Goal: Transaction & Acquisition: Book appointment/travel/reservation

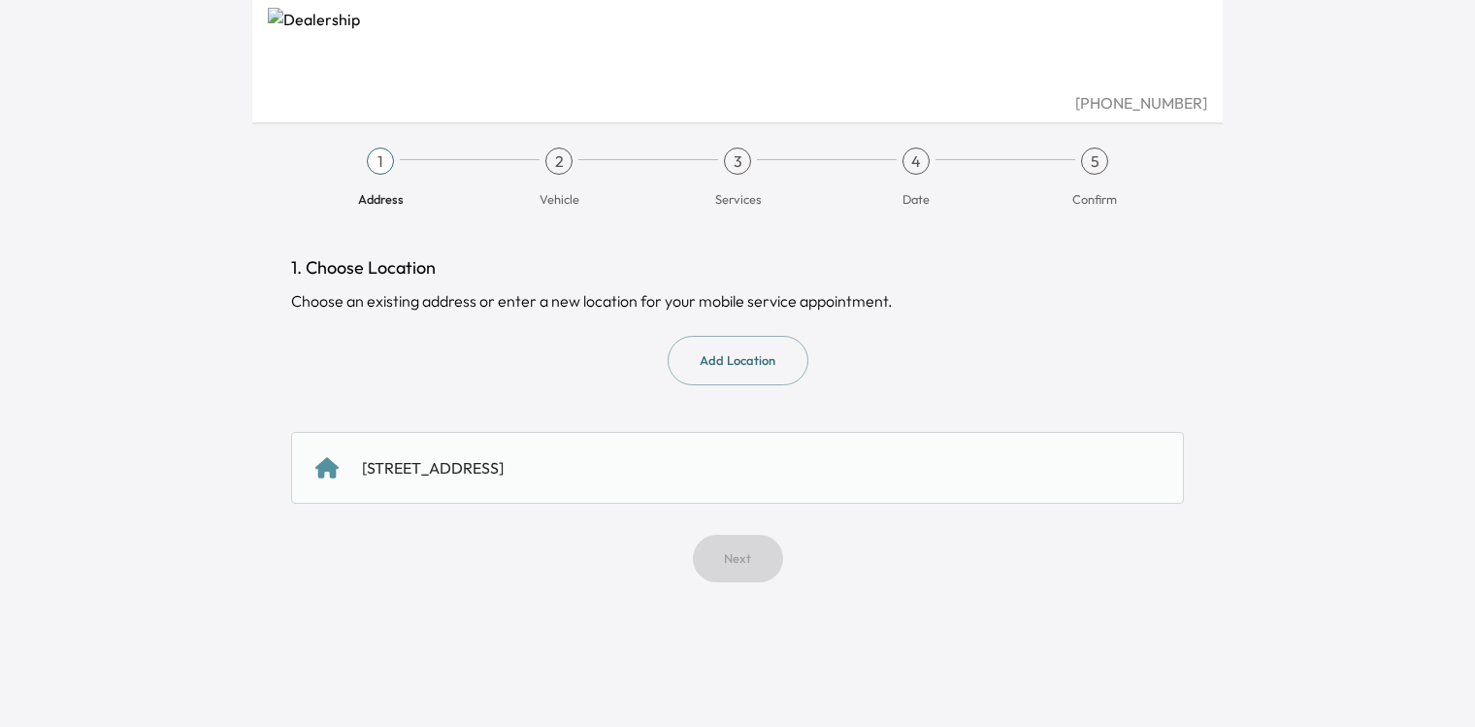
click at [503, 459] on div "[STREET_ADDRESS]" at bounding box center [433, 467] width 142 height 23
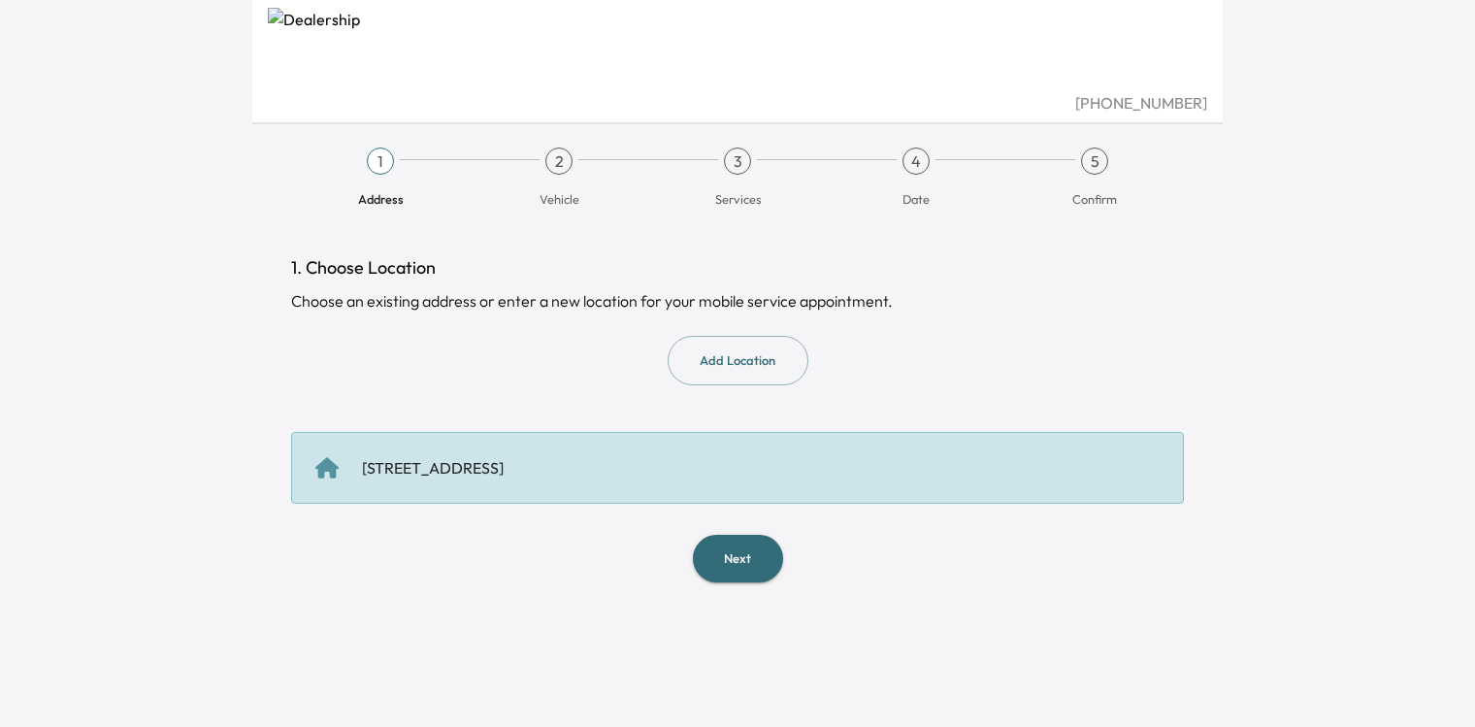
click at [742, 566] on button "Next" at bounding box center [738, 559] width 90 height 48
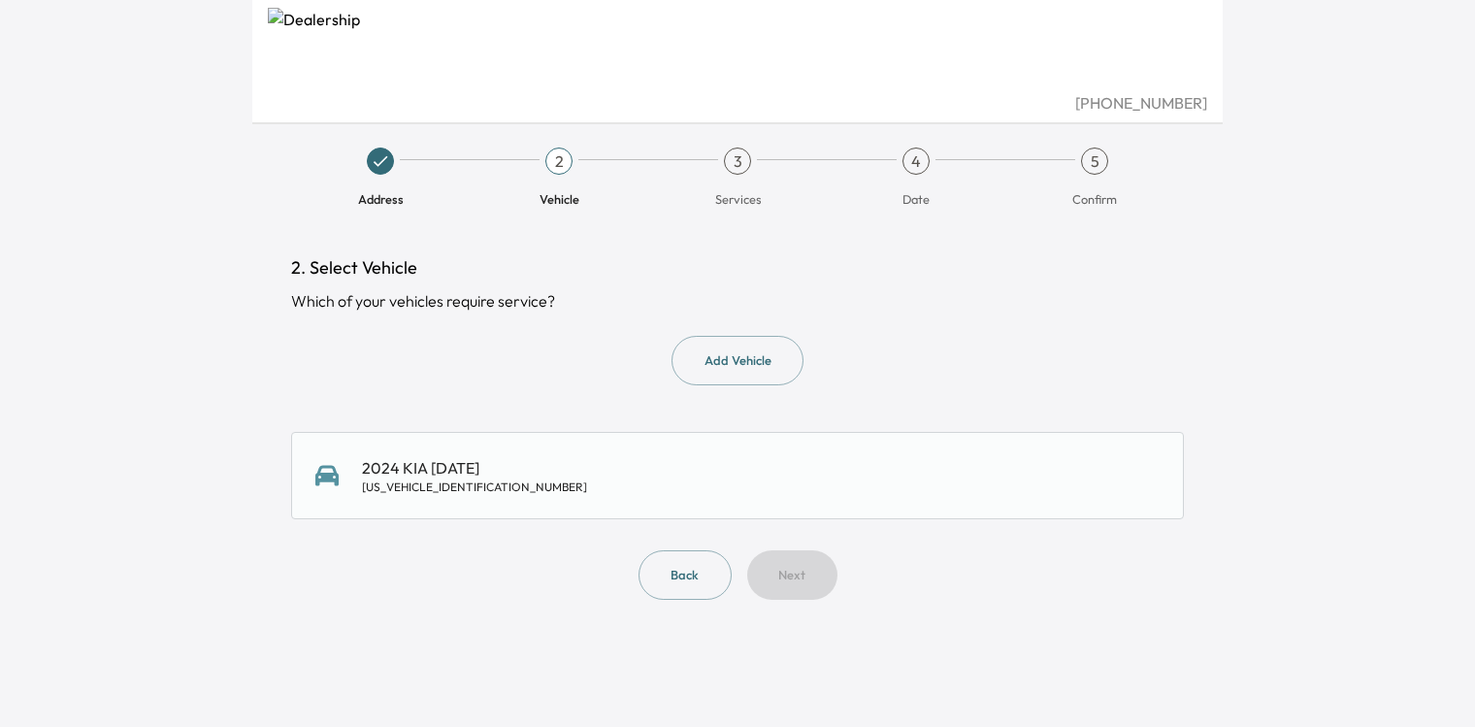
click at [702, 477] on div "2024 KIA [DATE] [US_VEHICLE_IDENTIFICATION_NUMBER]" at bounding box center [737, 475] width 844 height 39
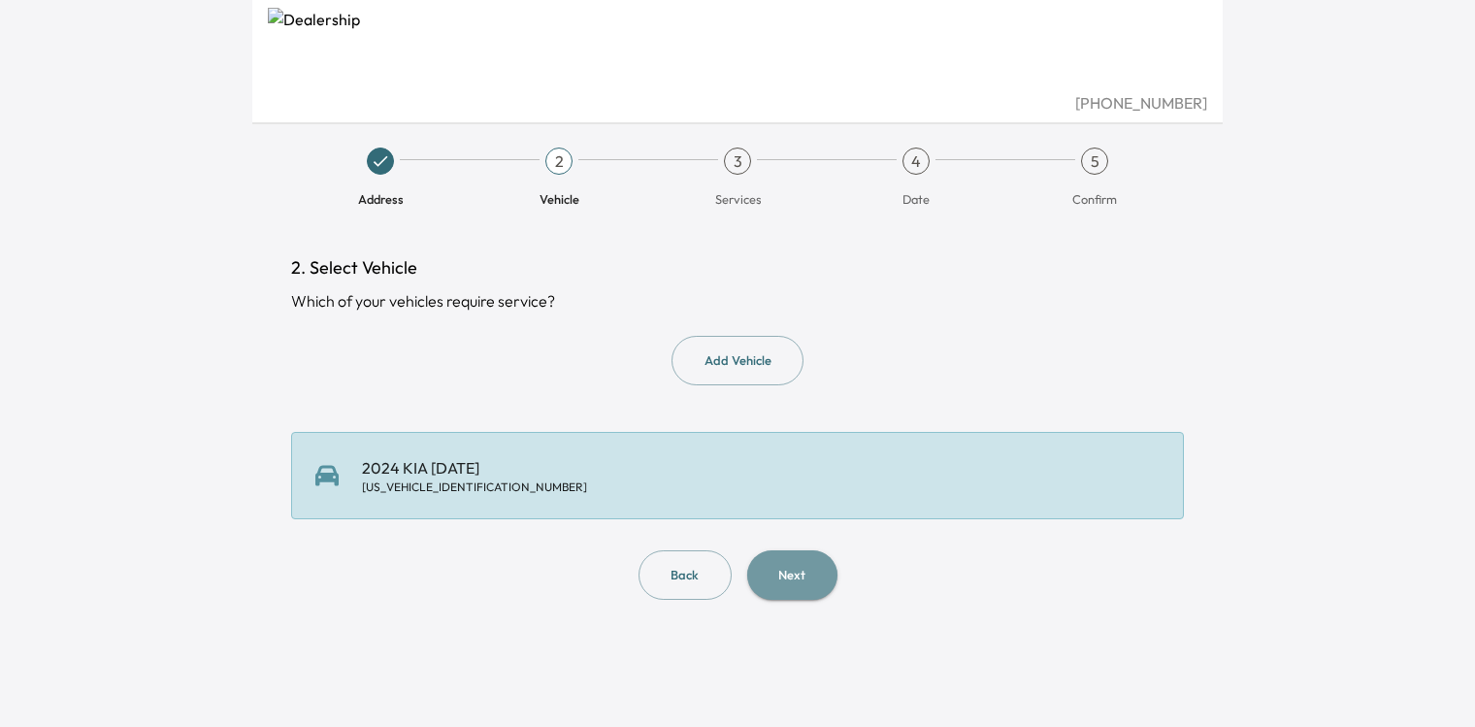
click at [789, 579] on button "Next" at bounding box center [792, 574] width 90 height 49
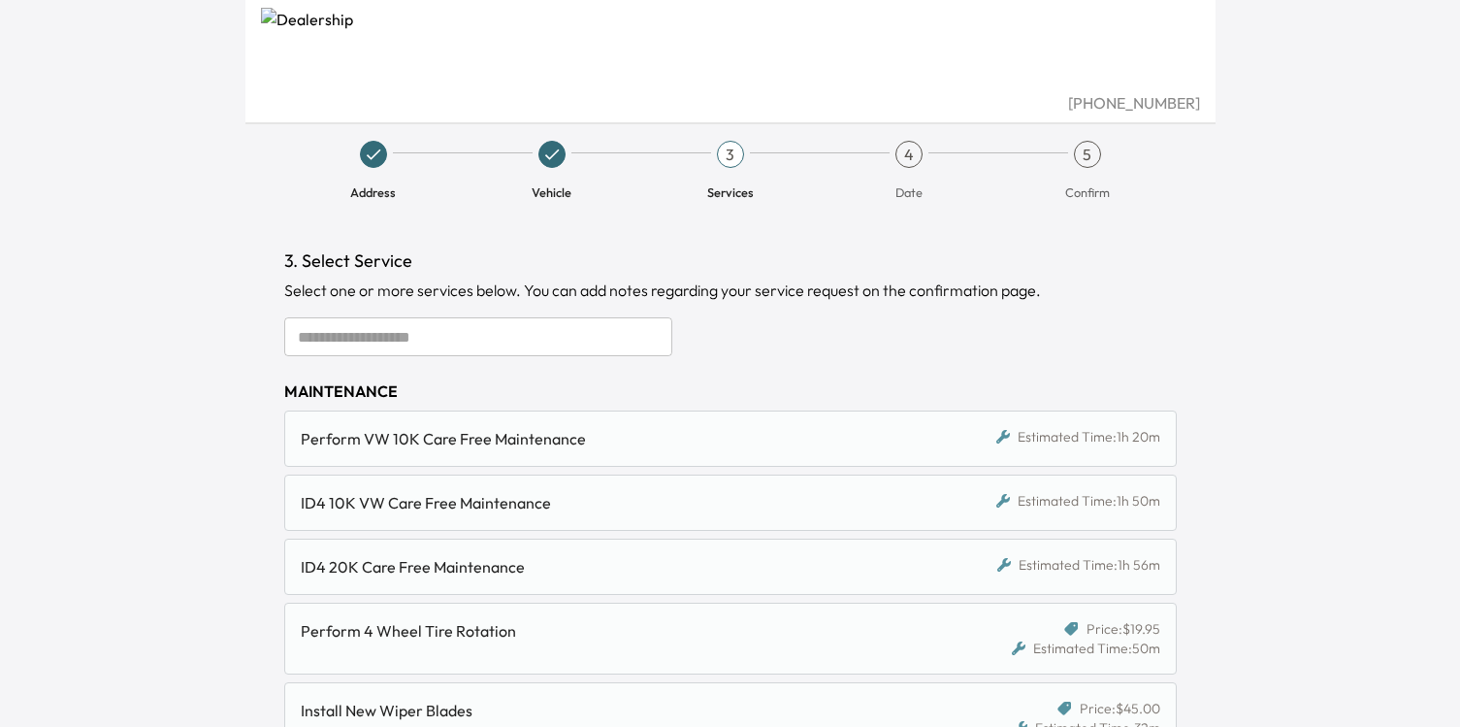
scroll to position [8, 0]
click at [701, 440] on div "Perform VW 10K Care Free Maintenance" at bounding box center [616, 437] width 630 height 23
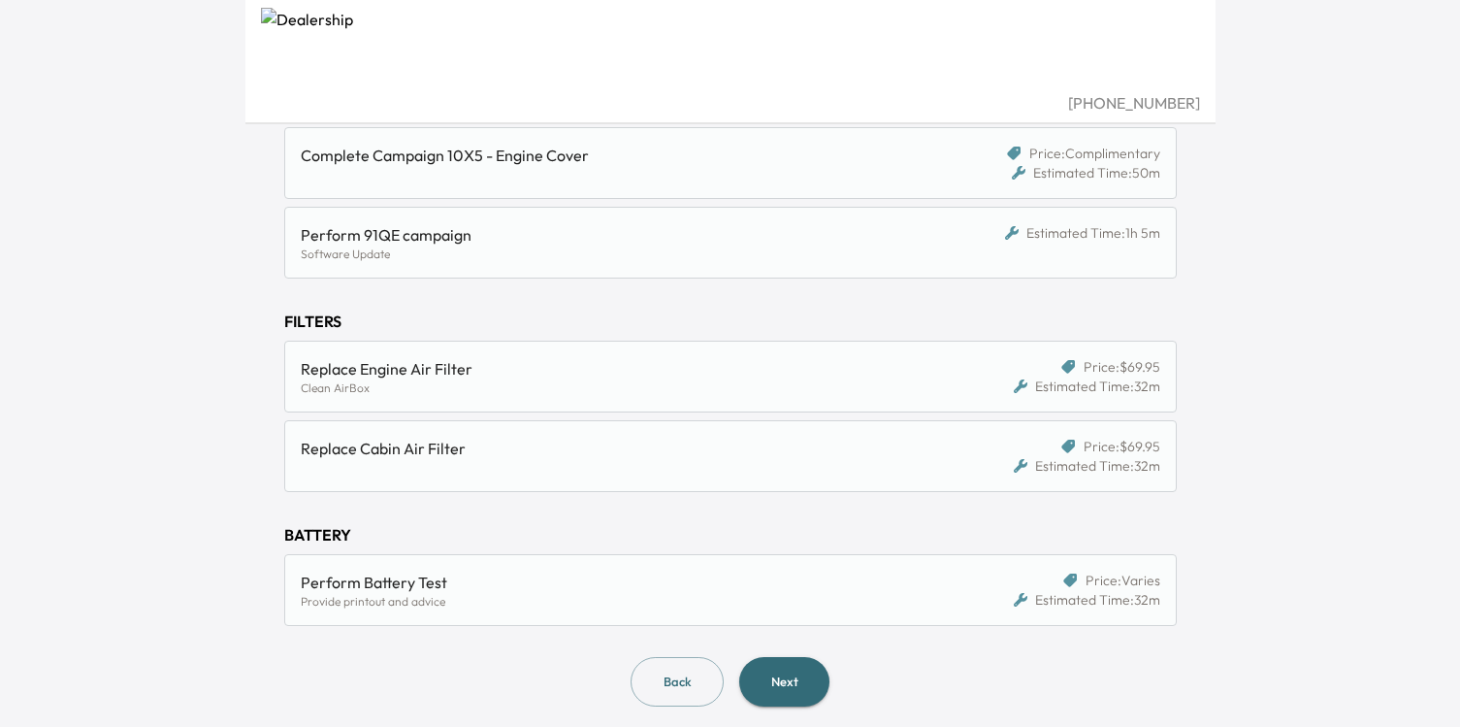
scroll to position [706, 0]
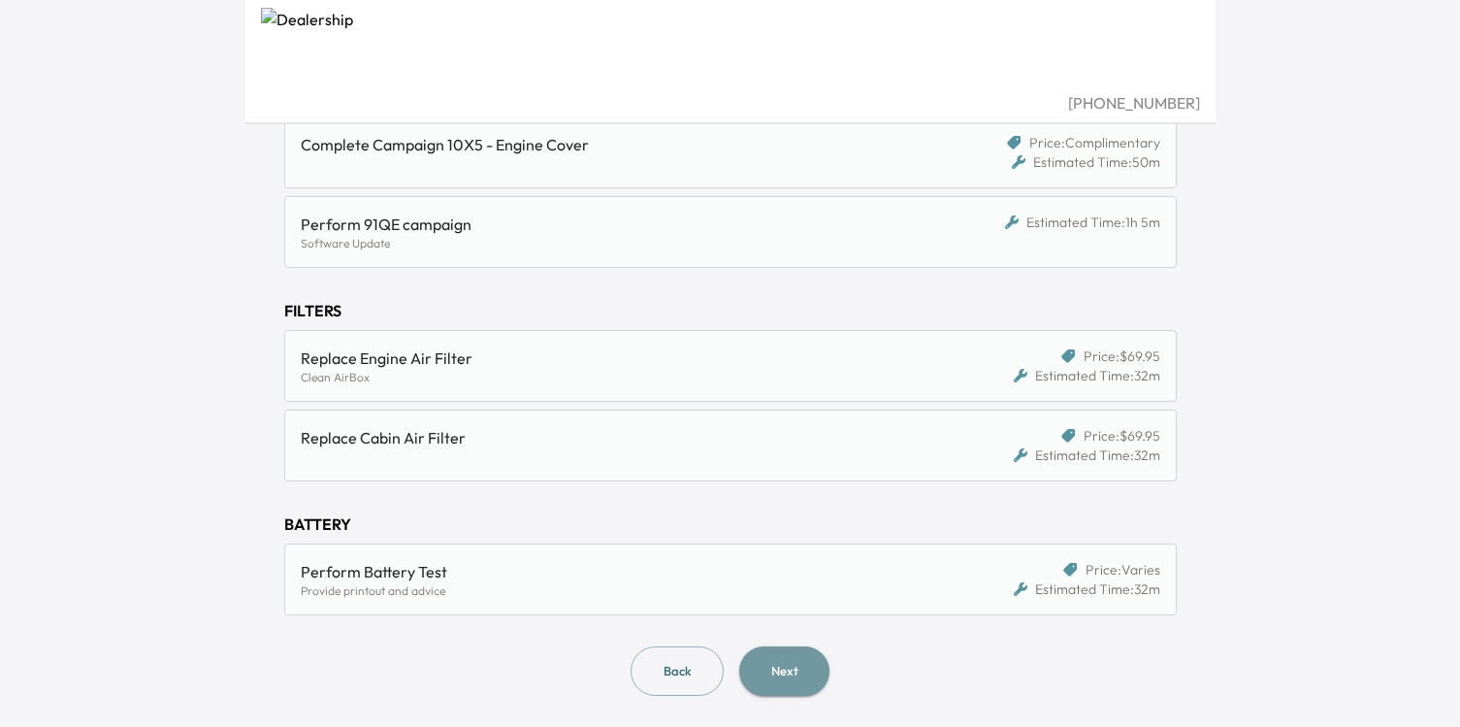
click at [826, 668] on button "Next" at bounding box center [784, 670] width 90 height 49
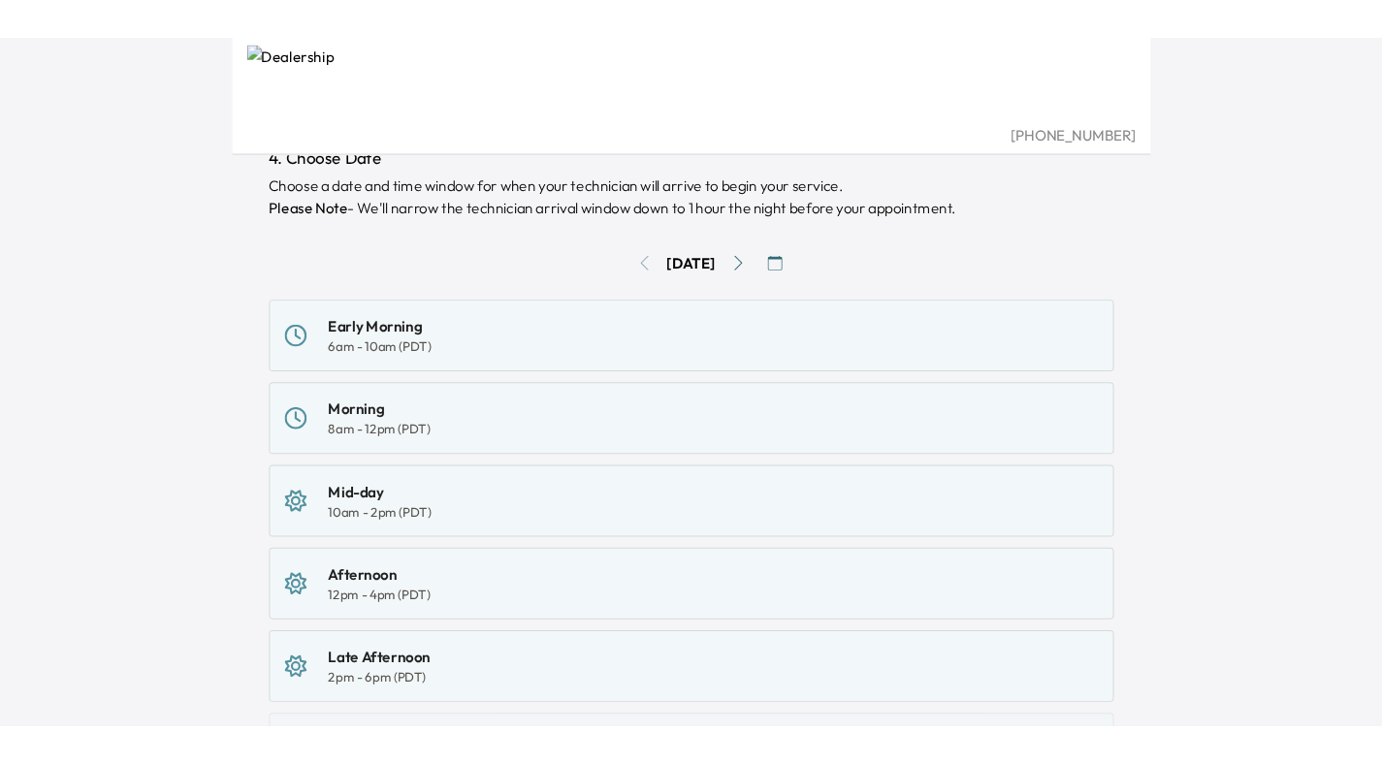
scroll to position [172, 0]
